Goal: Information Seeking & Learning: Learn about a topic

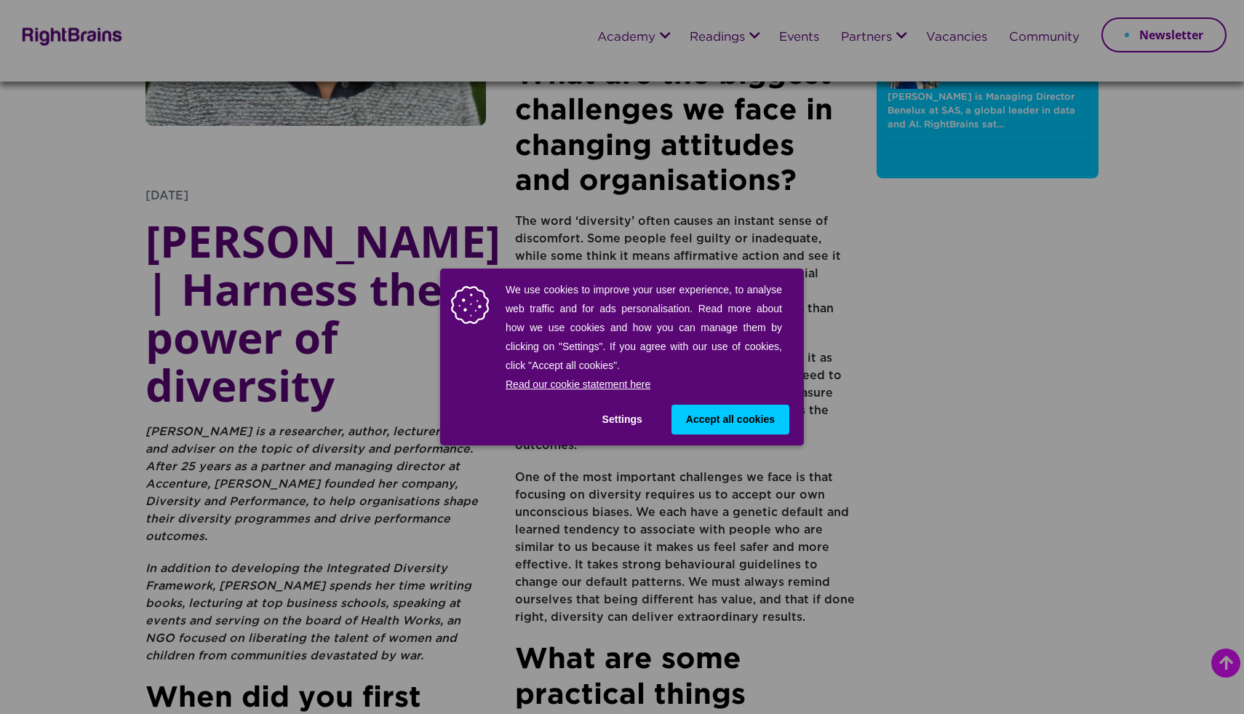
scroll to position [277, 0]
click at [645, 413] on button "Settings" at bounding box center [622, 420] width 69 height 30
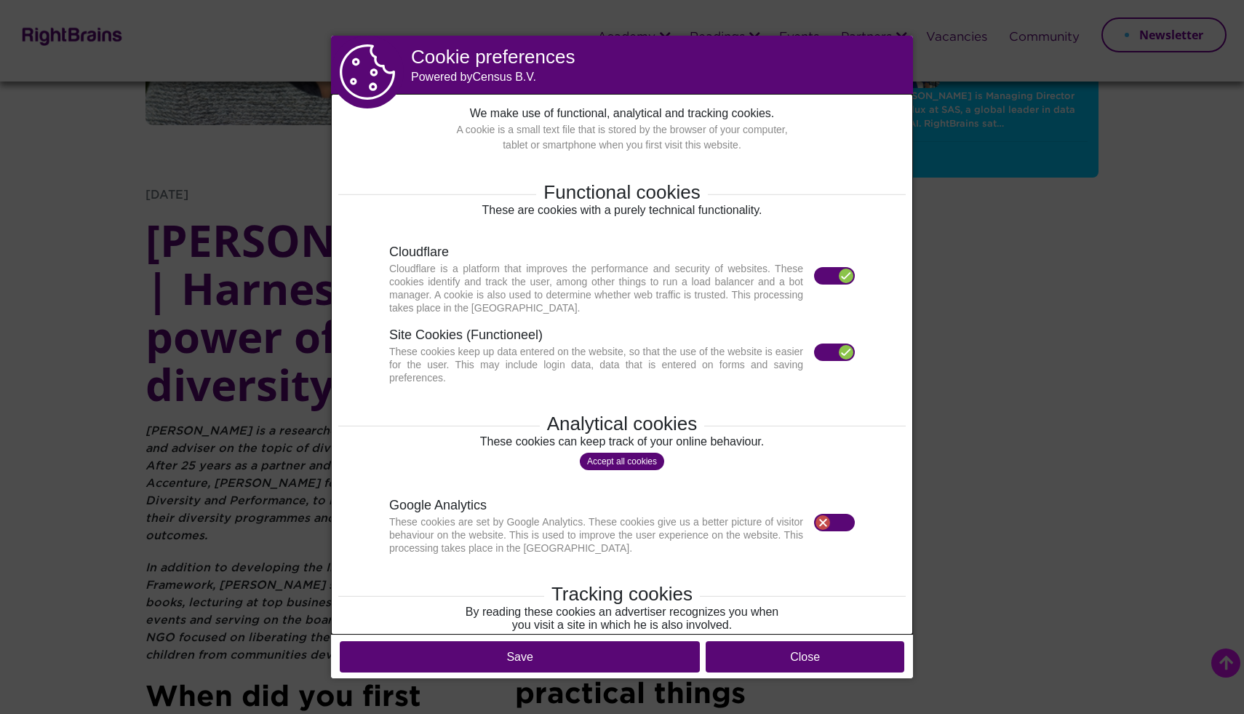
click at [635, 413] on div "Analytical cookies" at bounding box center [622, 424] width 582 height 28
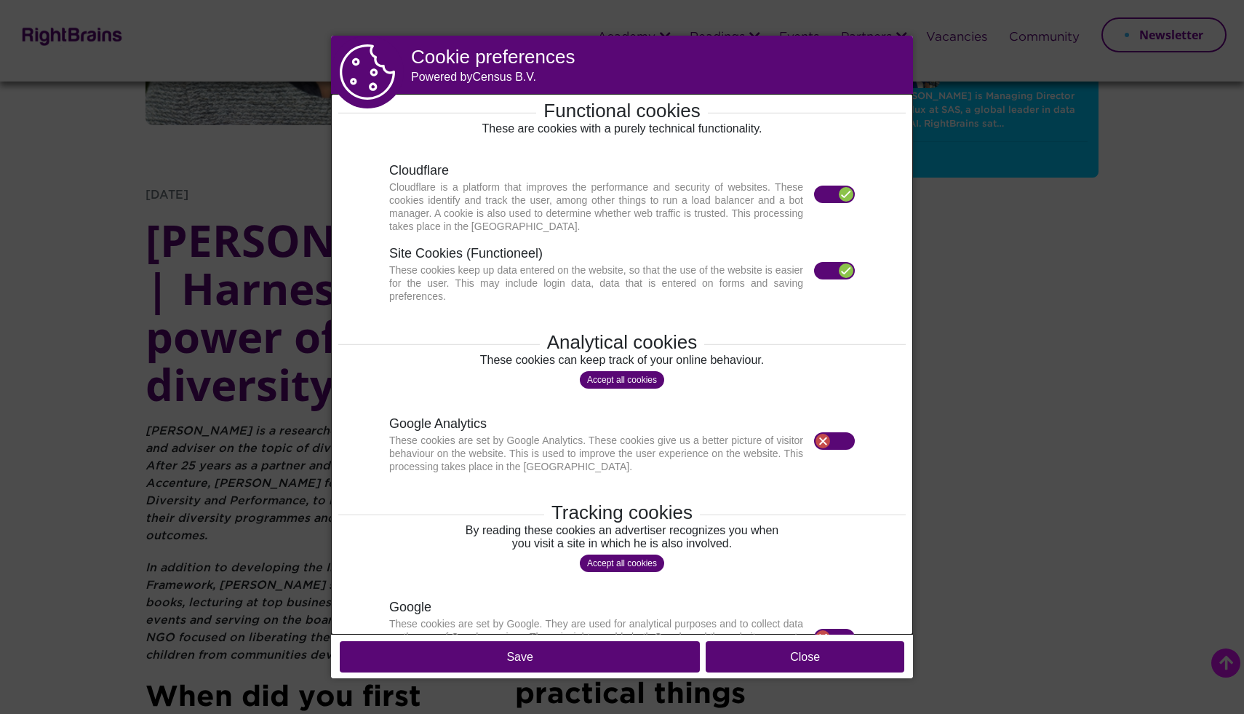
scroll to position [88, 0]
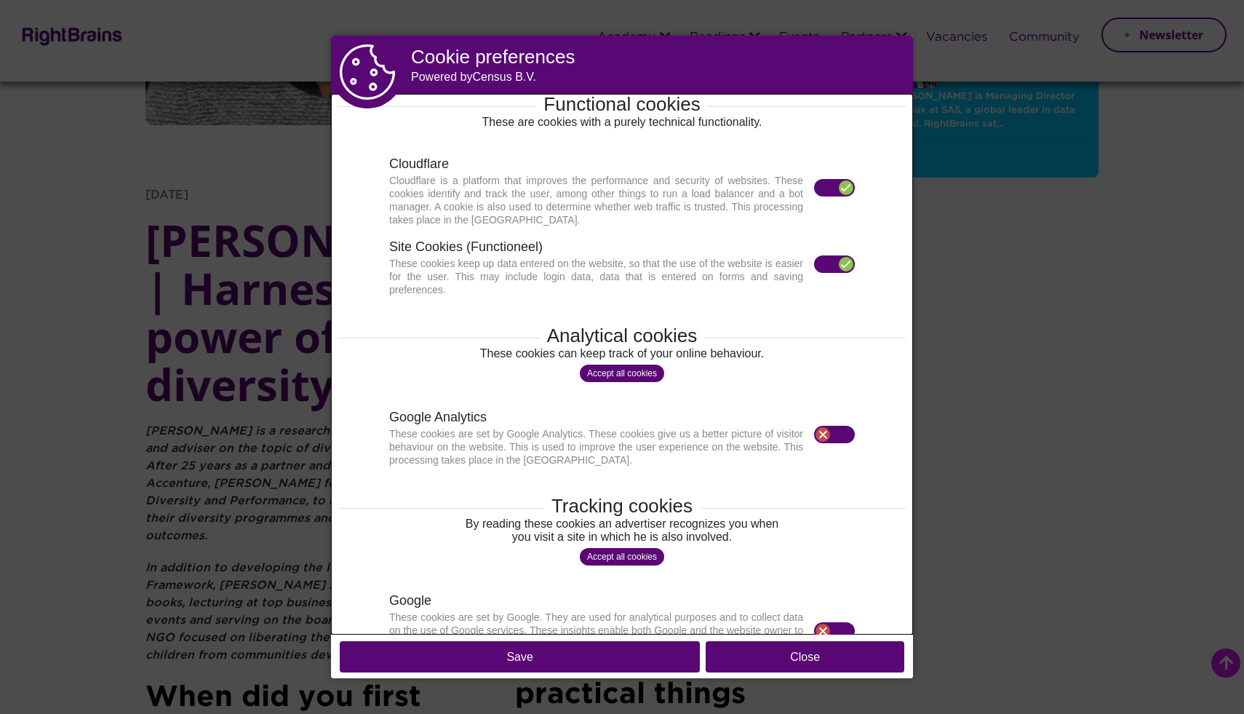
click at [729, 652] on button "Close" at bounding box center [805, 656] width 199 height 31
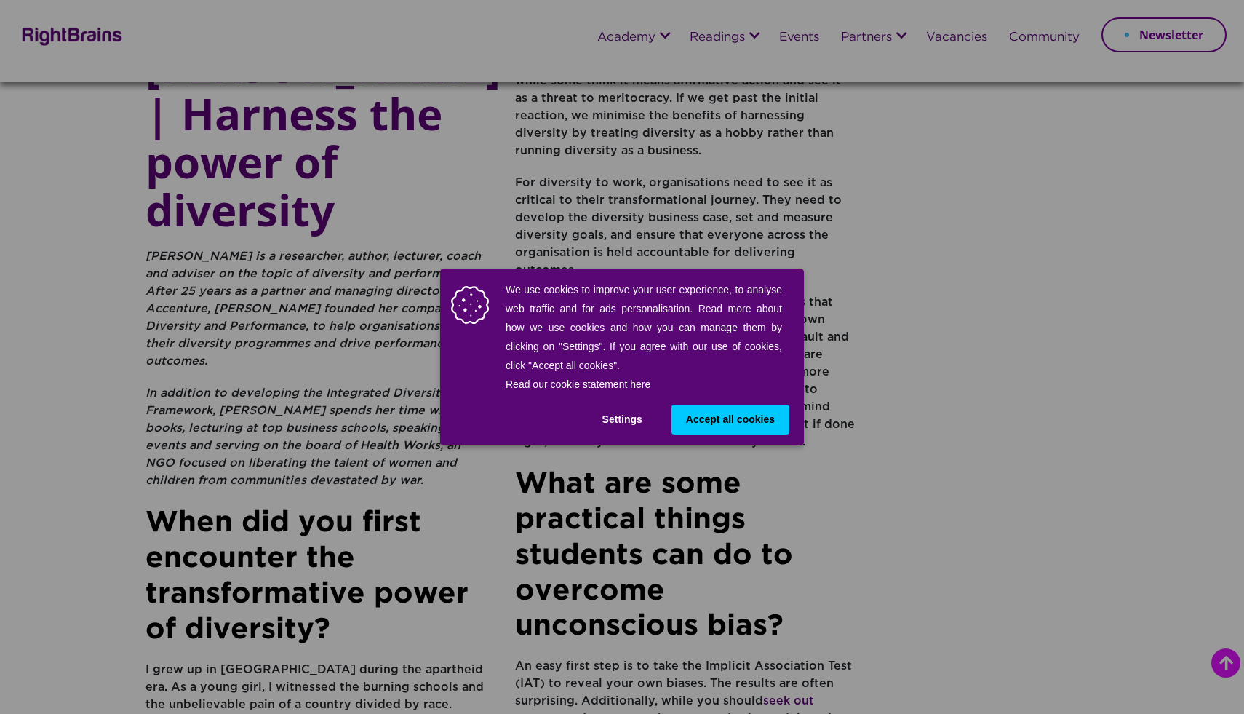
scroll to position [453, 0]
click at [602, 419] on button "Settings" at bounding box center [622, 420] width 69 height 30
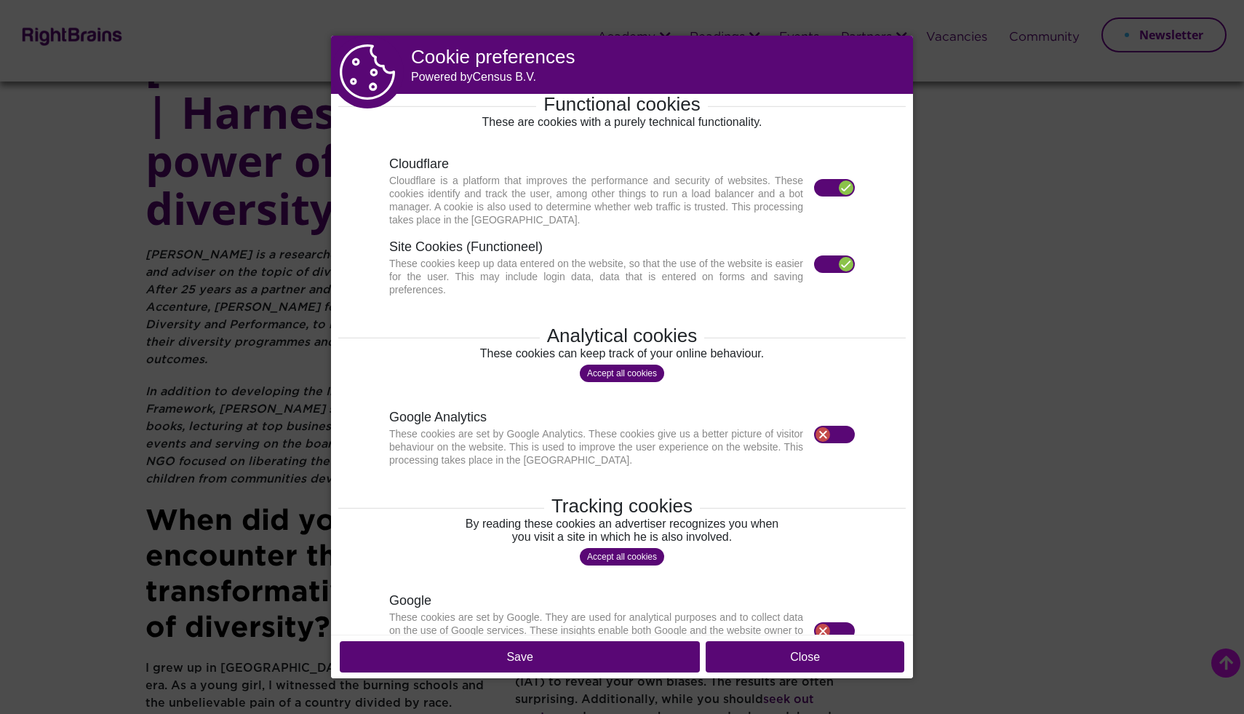
scroll to position [293, 0]
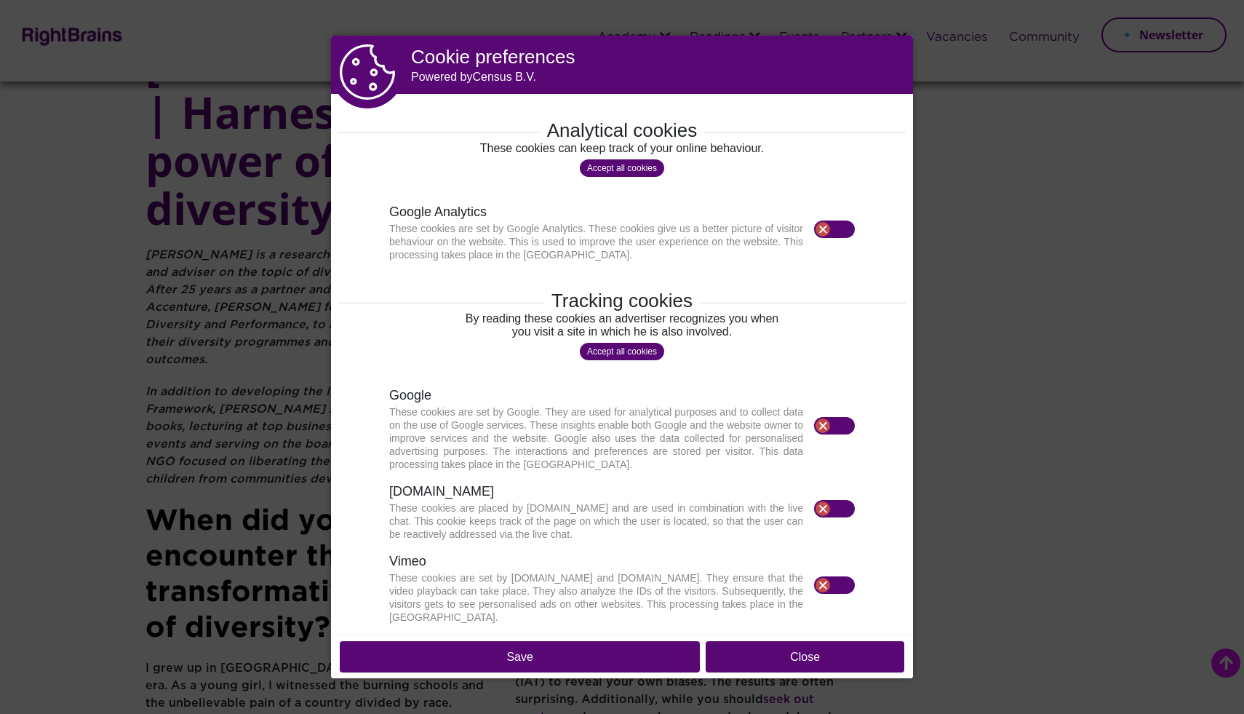
click at [522, 656] on button "Save" at bounding box center [520, 656] width 360 height 31
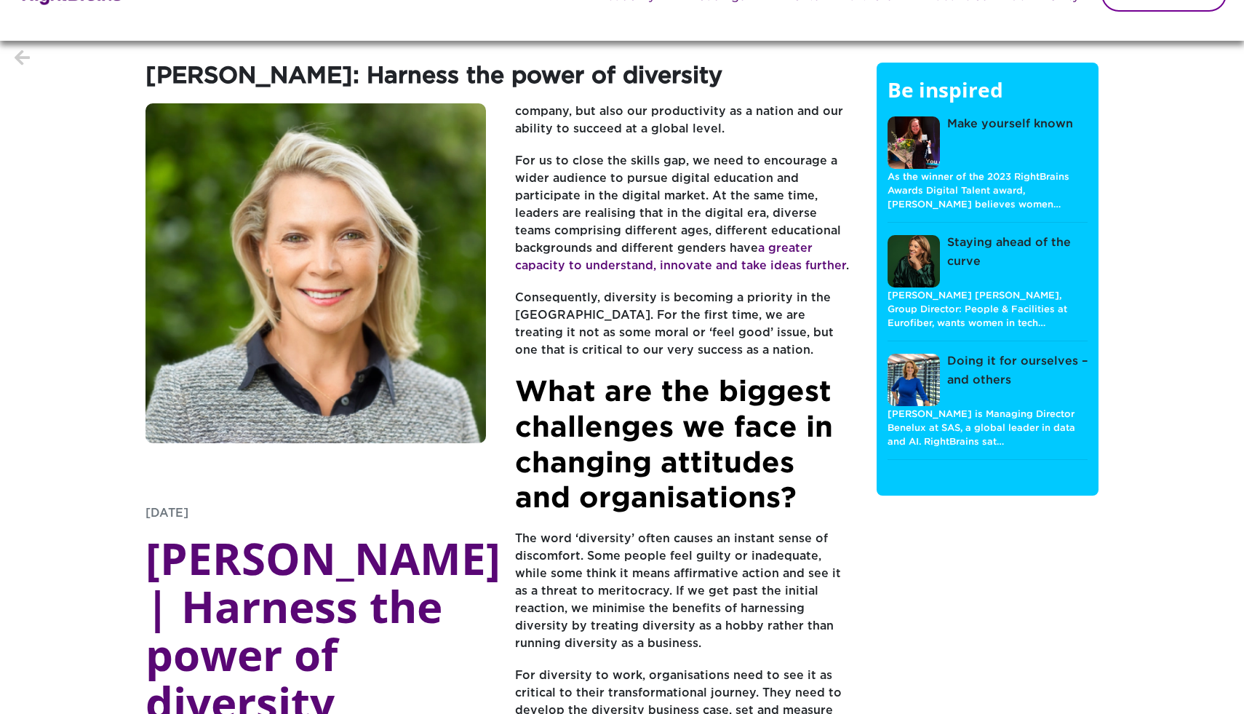
scroll to position [0, 0]
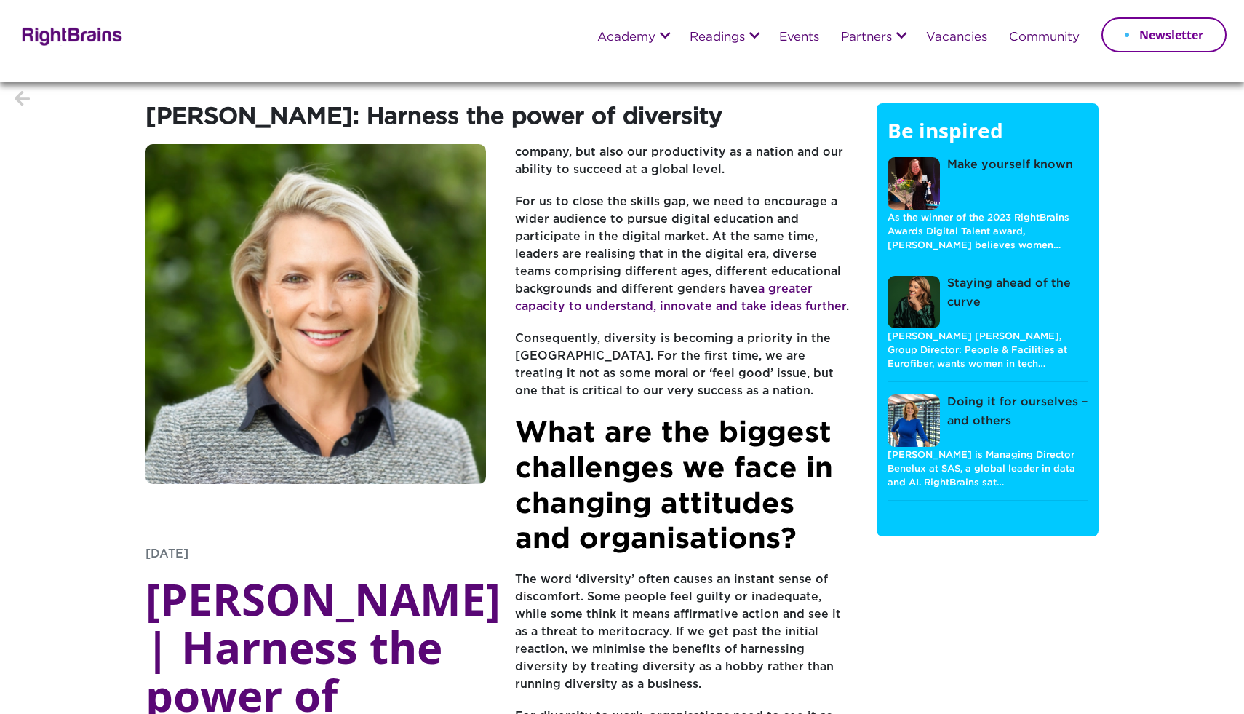
drag, startPoint x: 517, startPoint y: 338, endPoint x: 733, endPoint y: 410, distance: 227.1
click at [733, 410] on p "Consequently, diversity is becoming a priority in the [GEOGRAPHIC_DATA]. For th…" at bounding box center [685, 372] width 341 height 84
copy p "Consequently, diversity is becoming a priority in the [GEOGRAPHIC_DATA]. For th…"
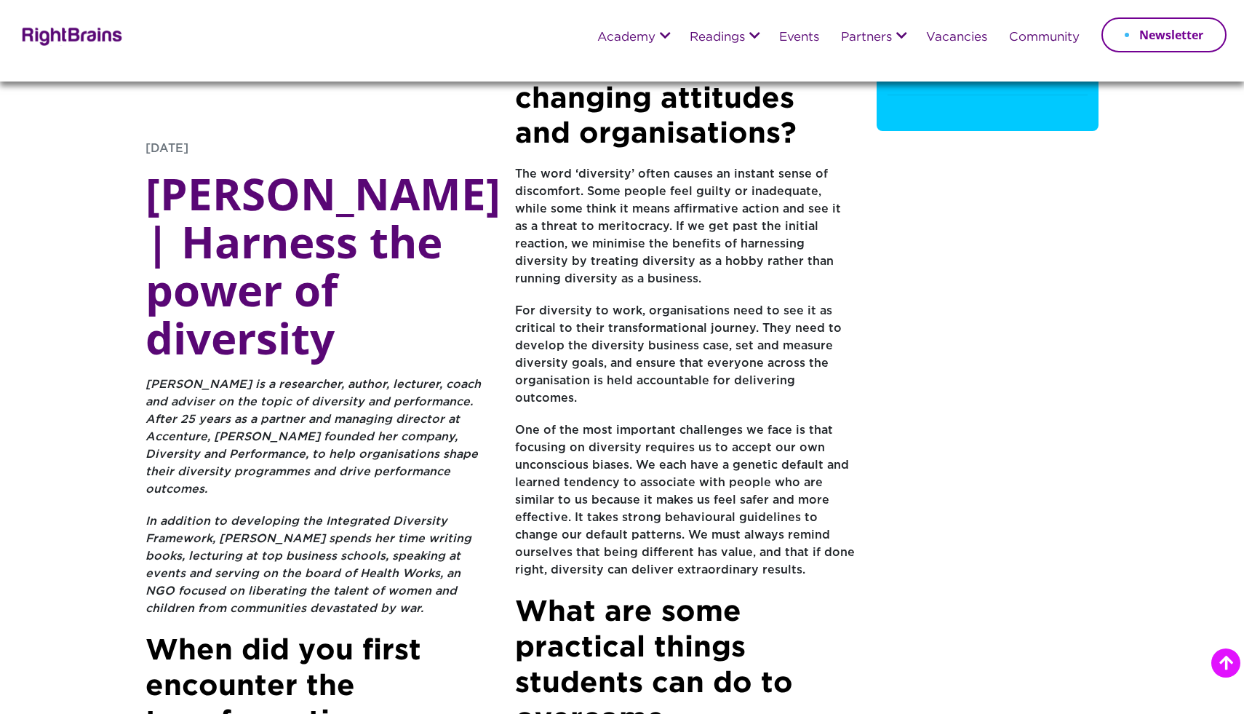
scroll to position [333, 0]
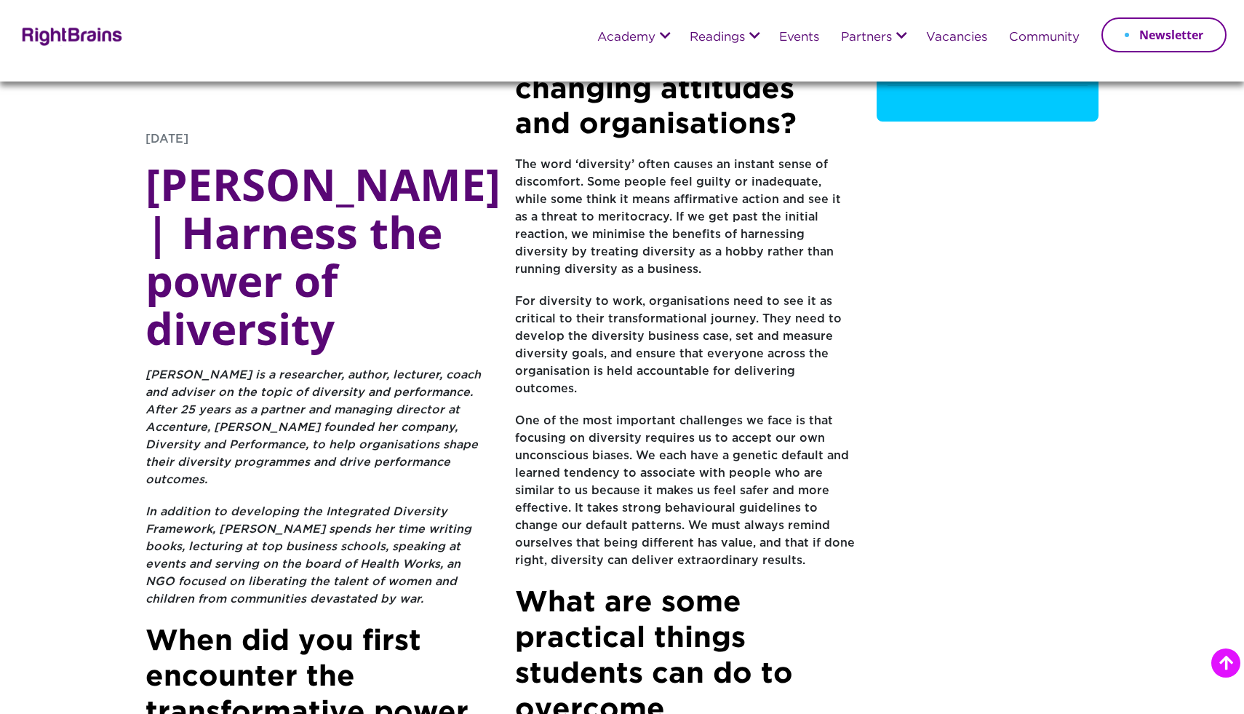
drag, startPoint x: 514, startPoint y: 391, endPoint x: 635, endPoint y: 427, distance: 126.2
click at [635, 427] on p "One of the most important challenges we face is that focusing on diversity requ…" at bounding box center [685, 499] width 341 height 172
copy p "One of the most important challenges we face is that focusing on diversity requ…"
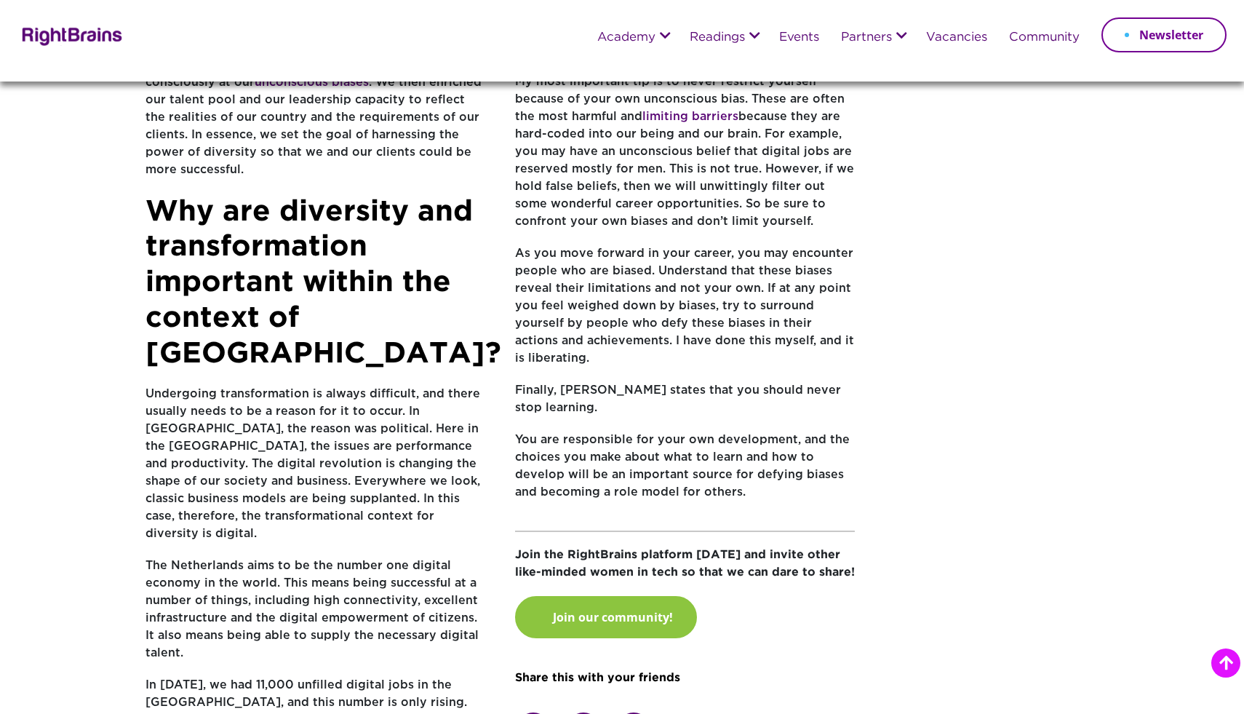
scroll to position [1520, 0]
